Goal: Find contact information: Find contact information

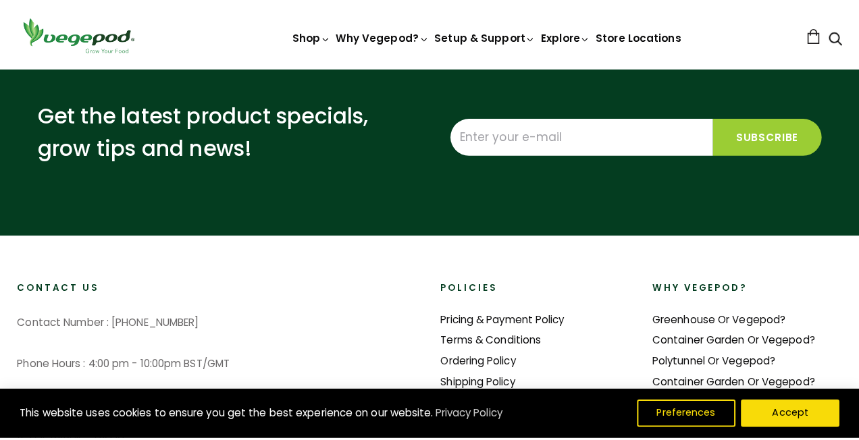
scroll to position [3087, 0]
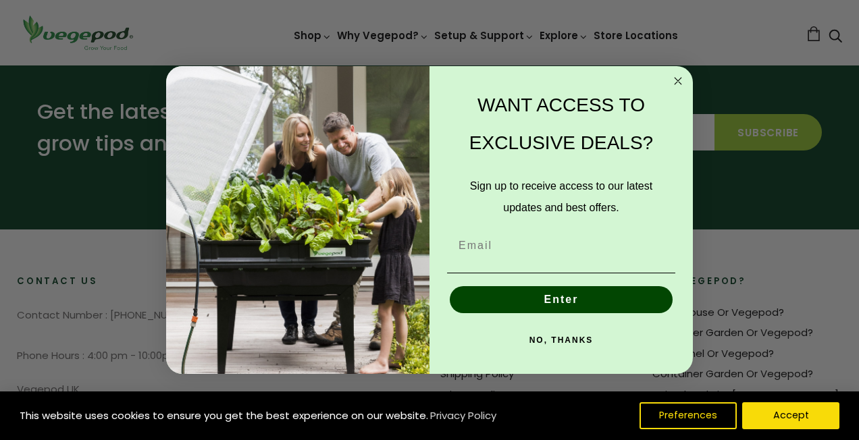
click at [681, 81] on circle "Close dialog" at bounding box center [678, 81] width 16 height 16
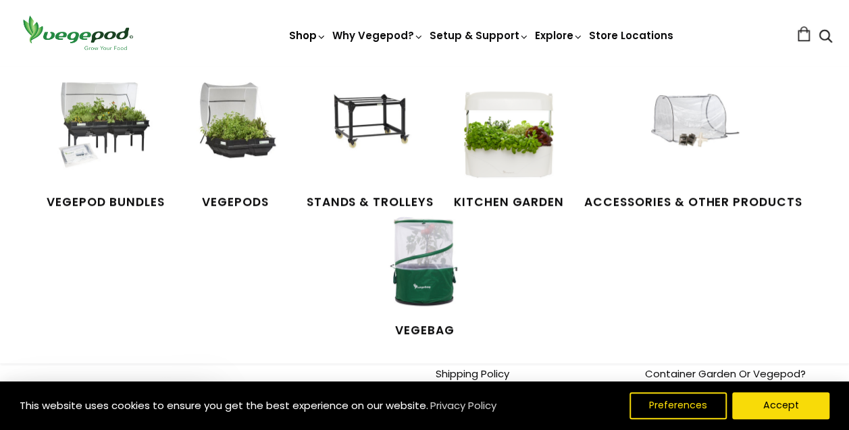
scroll to position [0, 201]
click at [523, 155] on img at bounding box center [508, 132] width 101 height 101
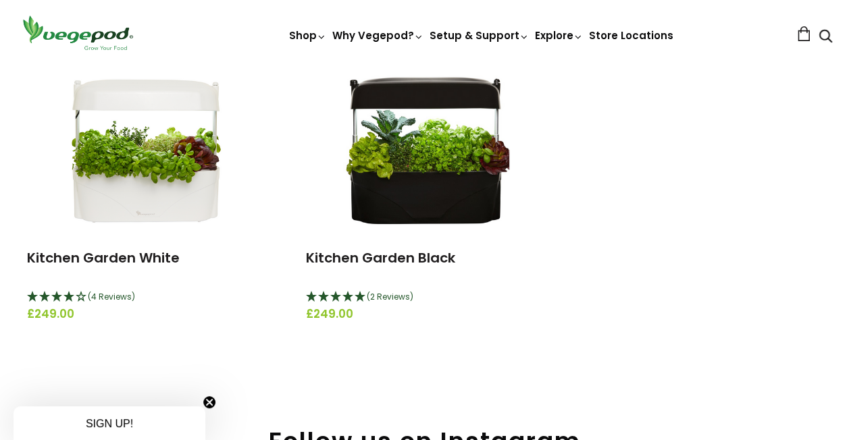
scroll to position [205, 0]
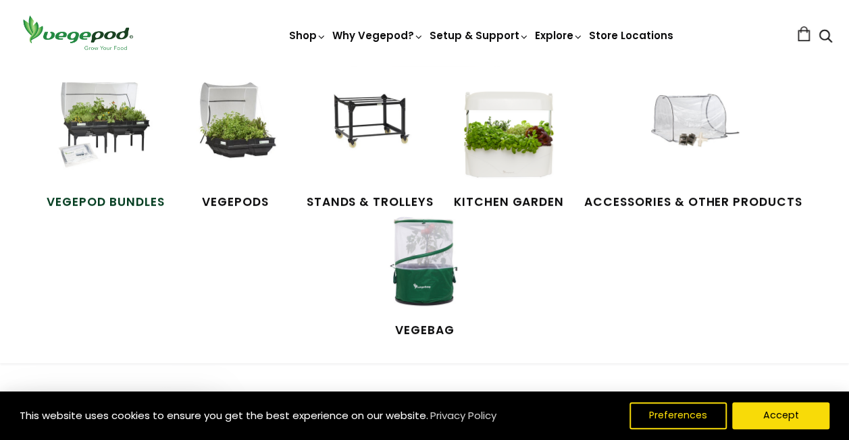
click at [79, 140] on img at bounding box center [105, 132] width 101 height 101
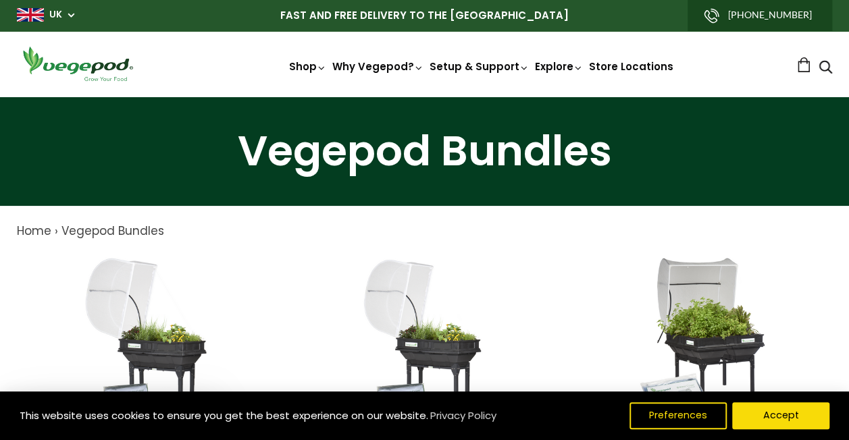
click at [761, 12] on link "[PHONE_NUMBER]" at bounding box center [759, 15] width 144 height 31
click at [794, 406] on button "Accept" at bounding box center [780, 416] width 103 height 28
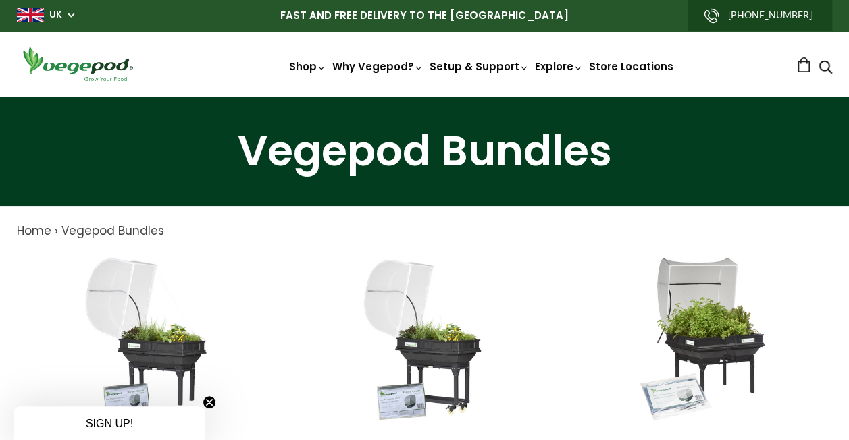
click at [761, 15] on link "[PHONE_NUMBER]" at bounding box center [759, 15] width 144 height 31
click at [722, 18] on link "[PHONE_NUMBER]" at bounding box center [759, 15] width 144 height 31
